Goal: Navigation & Orientation: Find specific page/section

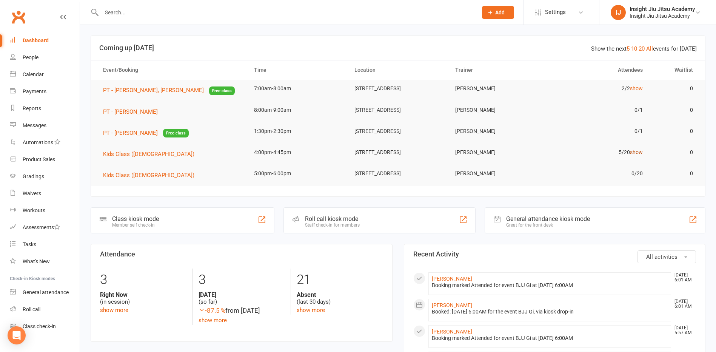
click at [640, 155] on link "show" at bounding box center [636, 152] width 13 height 6
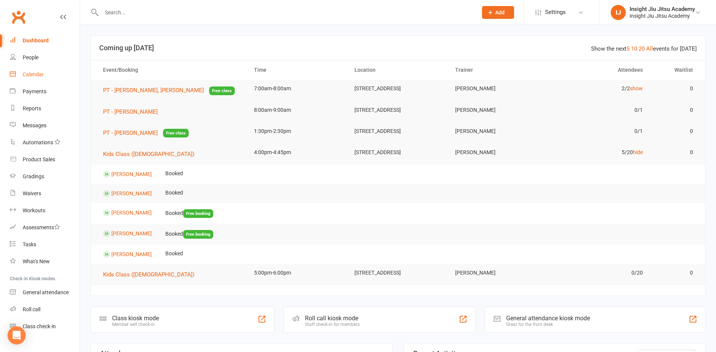
click at [51, 77] on link "Calendar" at bounding box center [45, 74] width 70 height 17
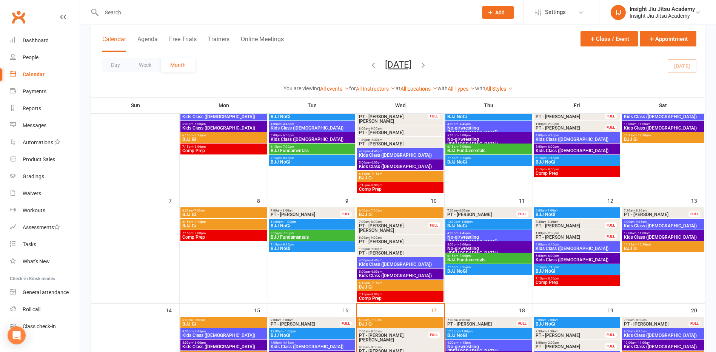
scroll to position [113, 0]
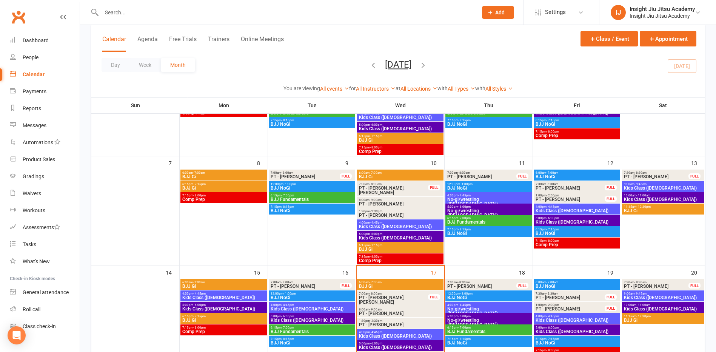
click at [474, 209] on span "No-gi/wrestling ([DEMOGRAPHIC_DATA])" at bounding box center [488, 212] width 83 height 9
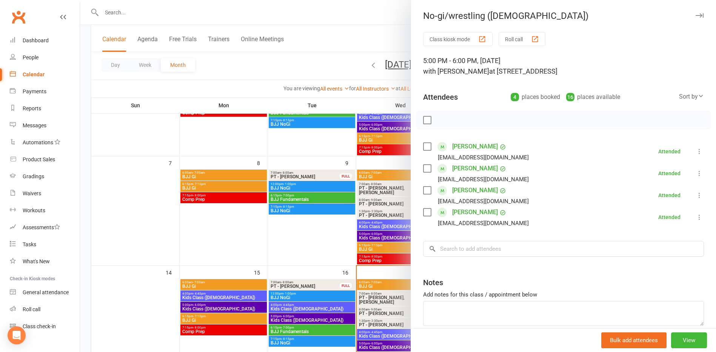
click at [321, 242] on div at bounding box center [398, 176] width 636 height 352
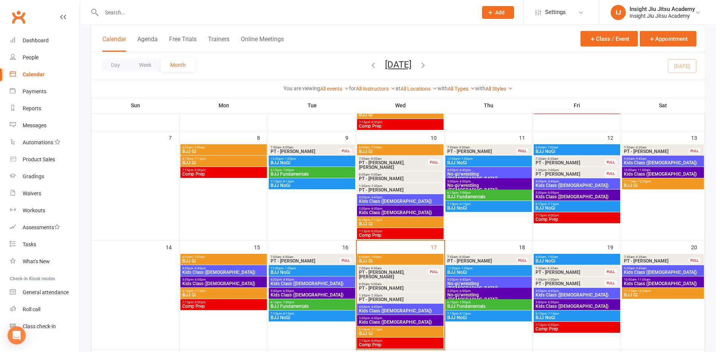
scroll to position [189, 0]
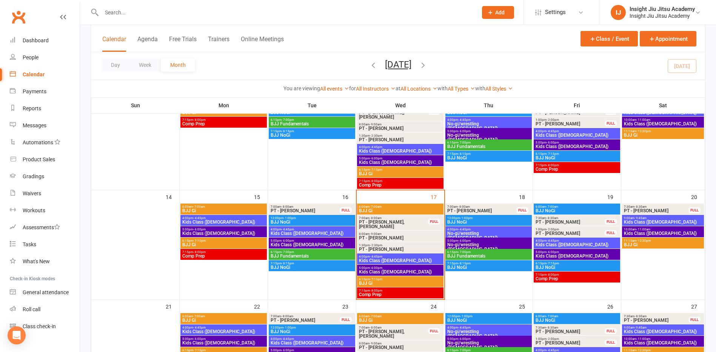
click at [471, 241] on span "5:00pm - 6:00pm" at bounding box center [488, 240] width 83 height 3
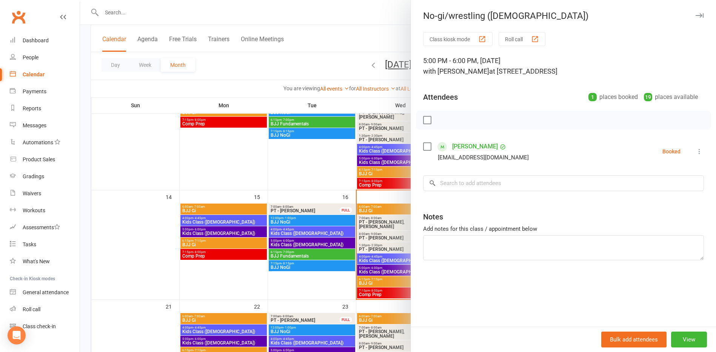
click at [318, 169] on div at bounding box center [398, 176] width 636 height 352
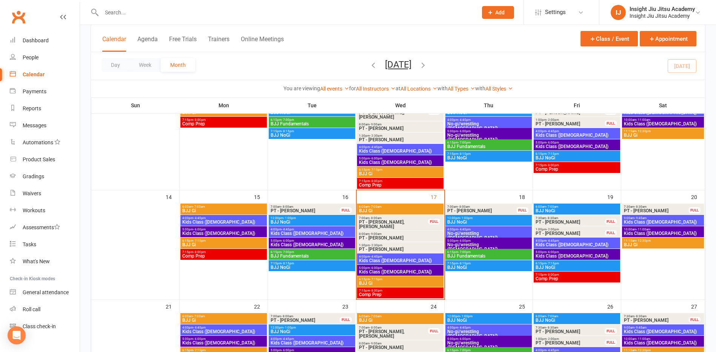
click at [463, 230] on span "- 4:45pm" at bounding box center [464, 229] width 12 height 3
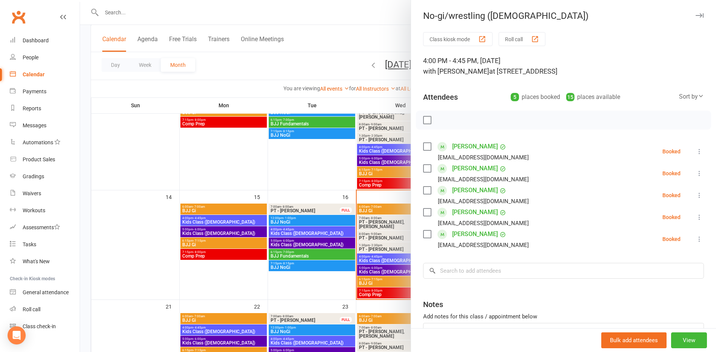
click at [303, 179] on div at bounding box center [398, 176] width 636 height 352
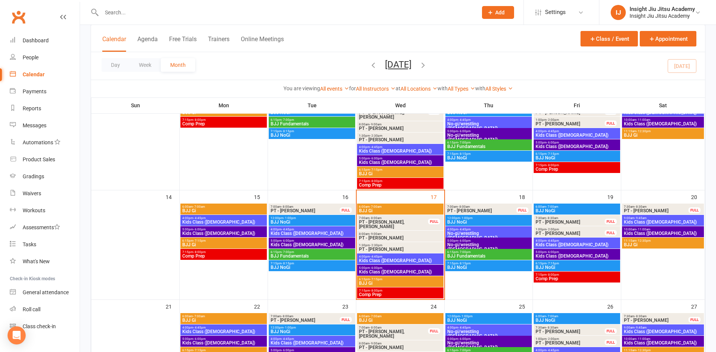
click at [565, 242] on span "Kids Class ([DEMOGRAPHIC_DATA])" at bounding box center [576, 244] width 83 height 5
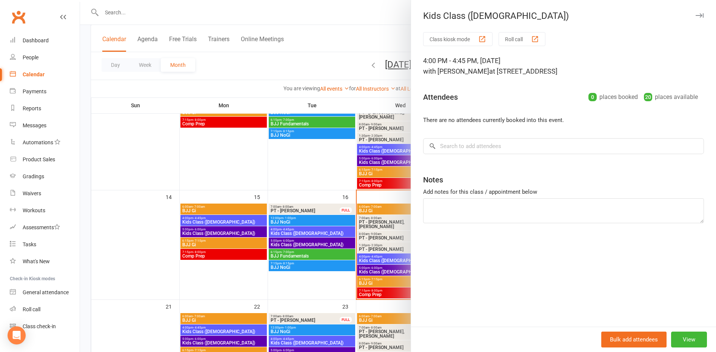
click at [303, 160] on div at bounding box center [398, 176] width 636 height 352
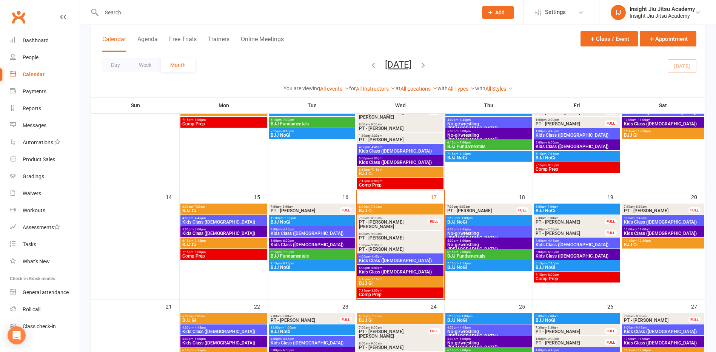
click at [565, 251] on span "5:00pm - 6:00pm" at bounding box center [576, 251] width 83 height 3
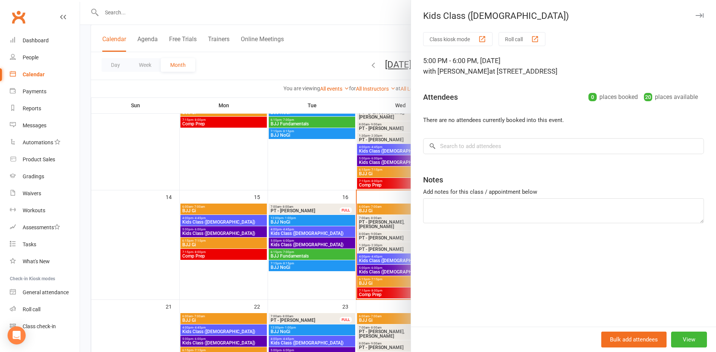
click at [304, 173] on div at bounding box center [398, 176] width 636 height 352
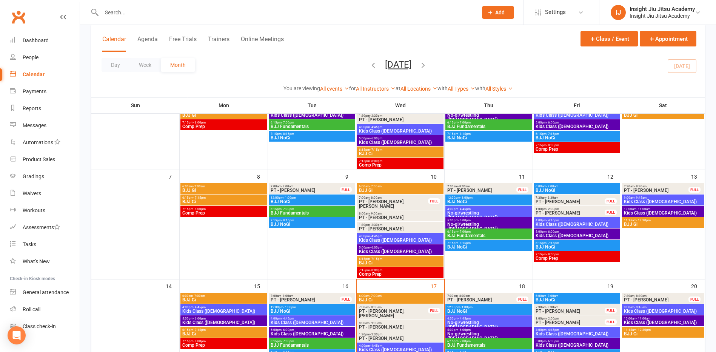
scroll to position [0, 0]
